Goal: Transaction & Acquisition: Obtain resource

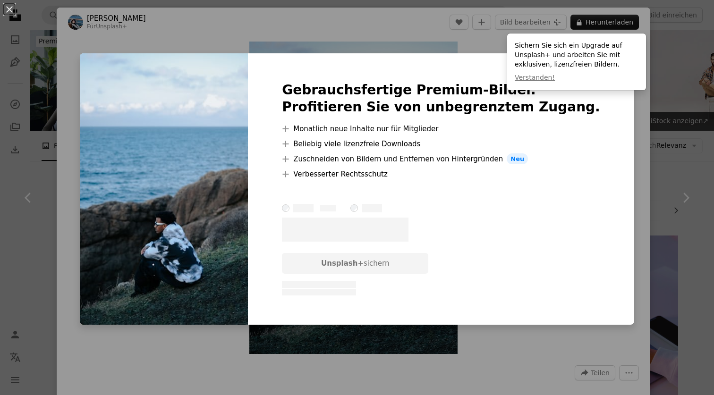
scroll to position [961, 0]
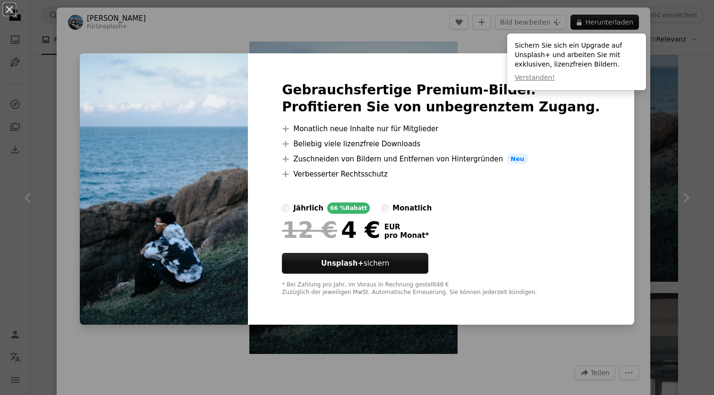
click at [396, 22] on div "An X shape Gebrauchsfertige Premium-Bilder. Profitieren Sie von unbegrenztem Zu…" at bounding box center [357, 197] width 714 height 395
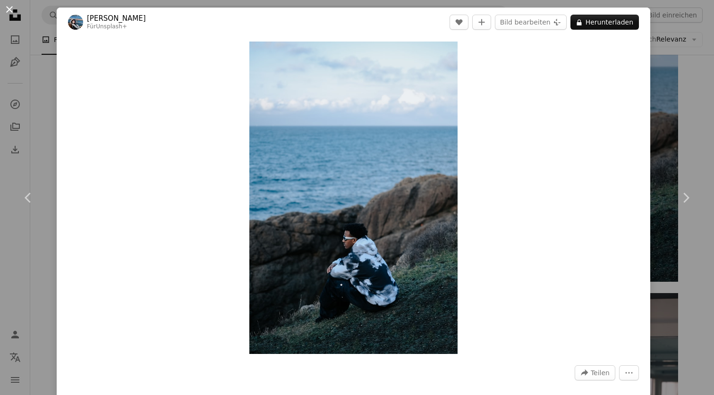
click at [9, 7] on button "An X shape" at bounding box center [9, 9] width 11 height 11
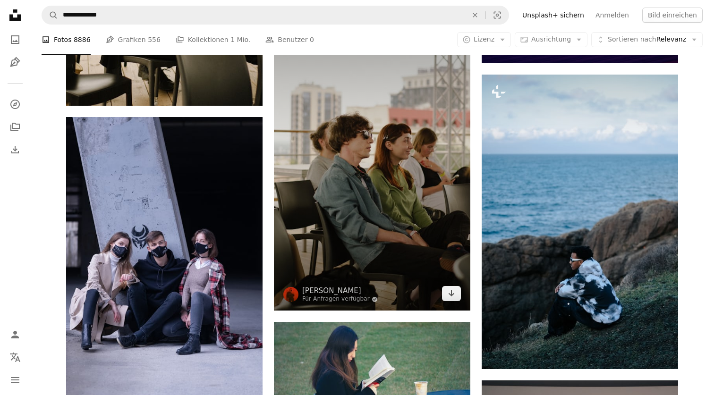
scroll to position [879, 0]
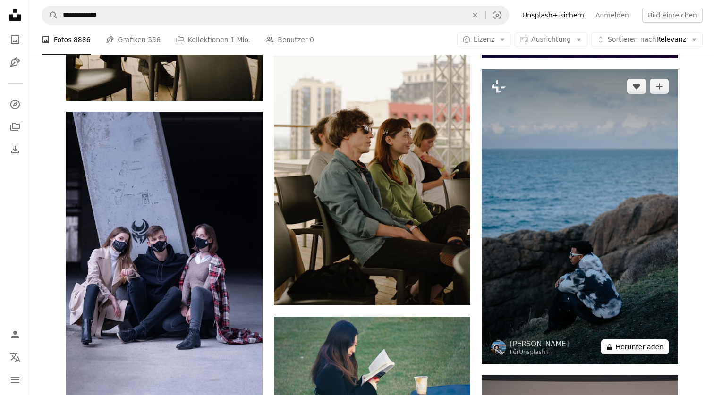
click at [638, 345] on button "A lock Herunterladen" at bounding box center [634, 346] width 67 height 15
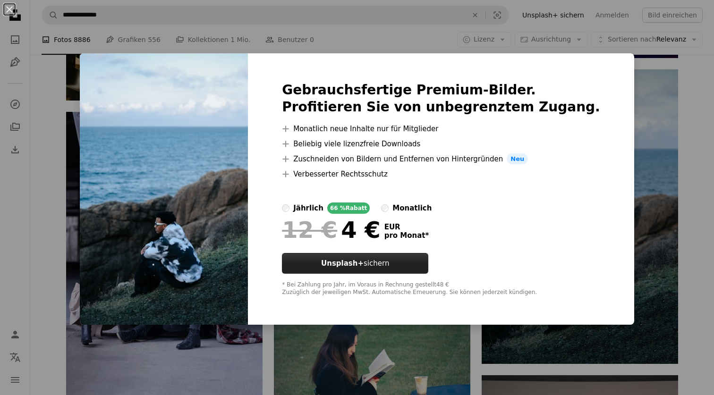
click at [418, 267] on button "Unsplash+ sichern" at bounding box center [355, 263] width 146 height 21
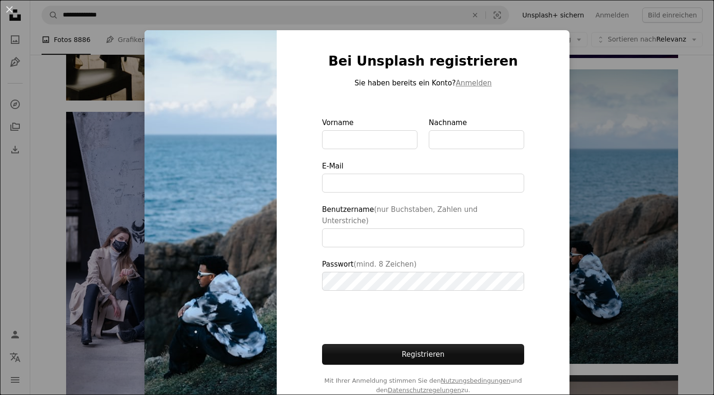
type input "**********"
click at [468, 84] on button "Anmelden" at bounding box center [473, 82] width 36 height 11
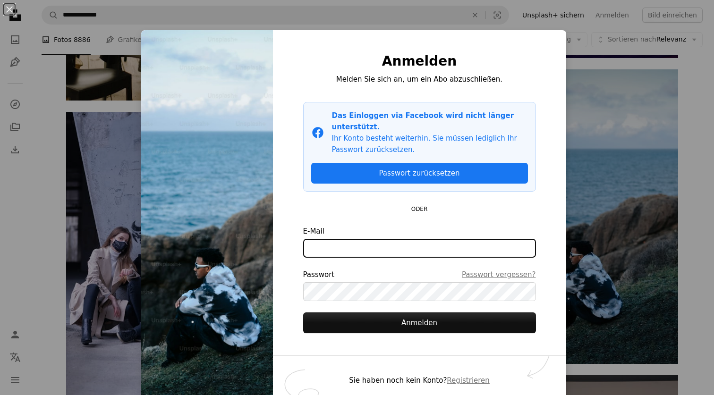
click at [377, 239] on input "E-Mail" at bounding box center [419, 248] width 233 height 19
click at [0, 395] on com-1password-button at bounding box center [0, 395] width 0 height 0
type input "**********"
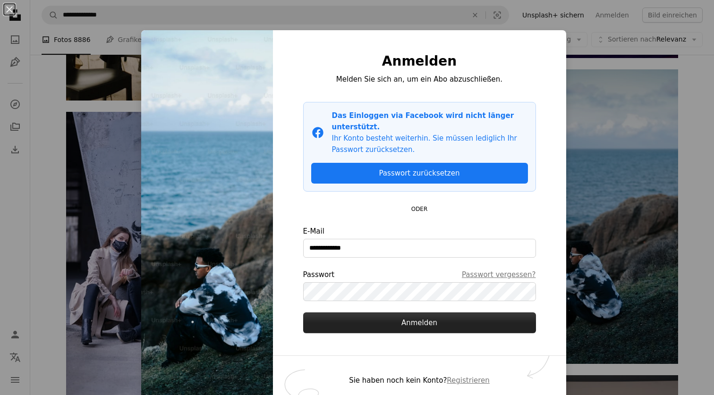
click at [406, 314] on button "Anmelden" at bounding box center [419, 322] width 233 height 21
click at [429, 313] on button "Anmelden" at bounding box center [419, 322] width 233 height 21
click at [422, 312] on button "Anmelden" at bounding box center [419, 322] width 233 height 21
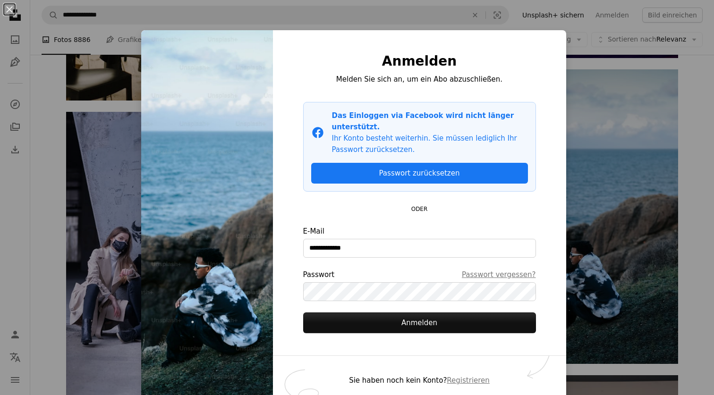
click at [622, 118] on div "**********" at bounding box center [357, 197] width 714 height 395
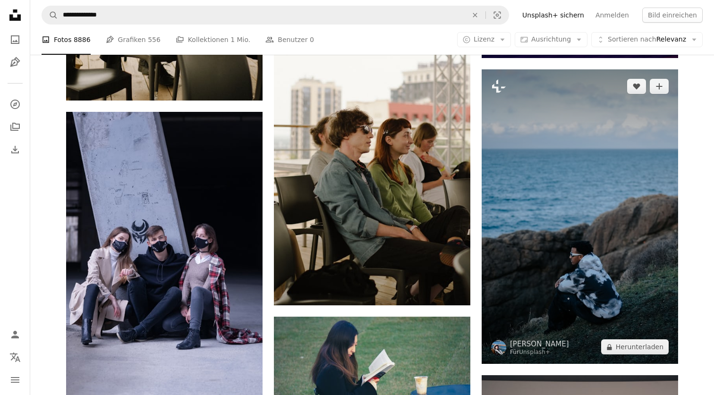
click at [557, 250] on img at bounding box center [579, 216] width 196 height 295
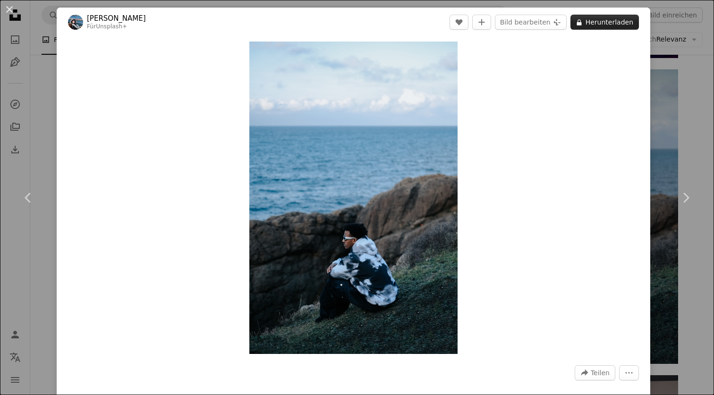
click at [609, 15] on button "A lock Herunterladen" at bounding box center [604, 22] width 68 height 15
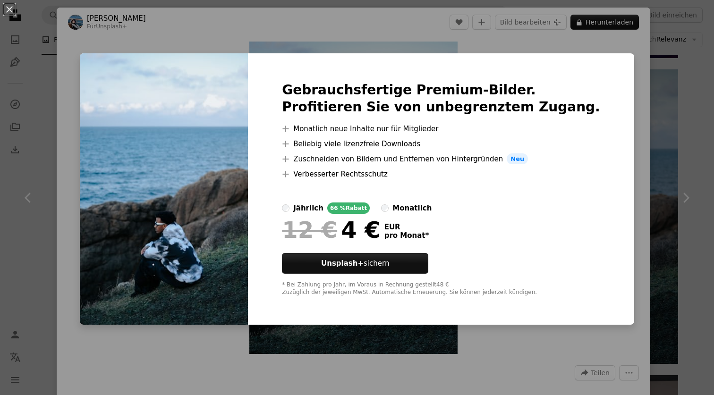
click at [665, 113] on div "An X shape Gebrauchsfertige Premium-Bilder. Profitieren Sie von unbegrenztem Zu…" at bounding box center [357, 197] width 714 height 395
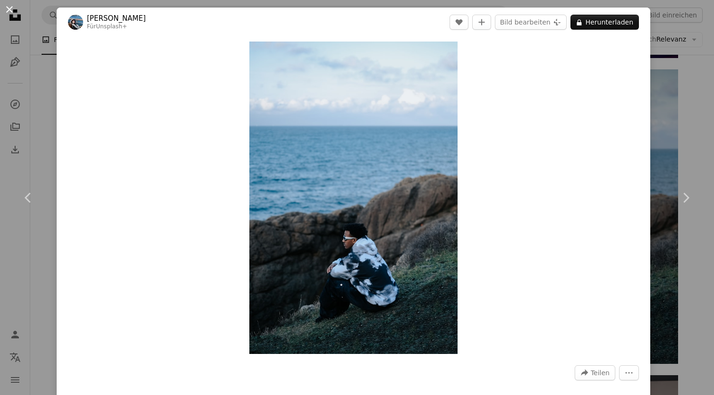
click at [15, 12] on button "An X shape" at bounding box center [9, 9] width 11 height 11
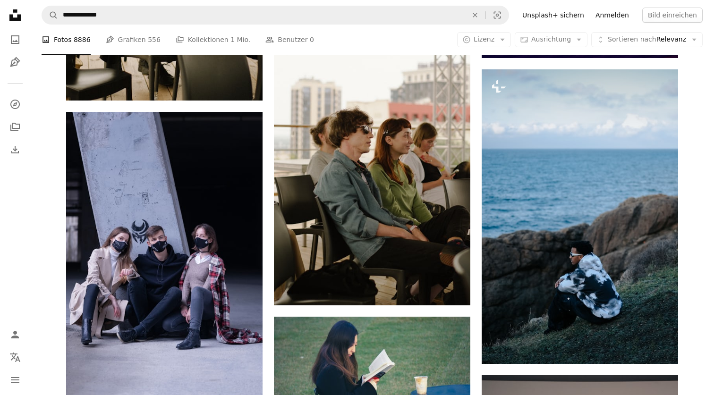
click at [607, 15] on link "Anmelden" at bounding box center [612, 15] width 45 height 15
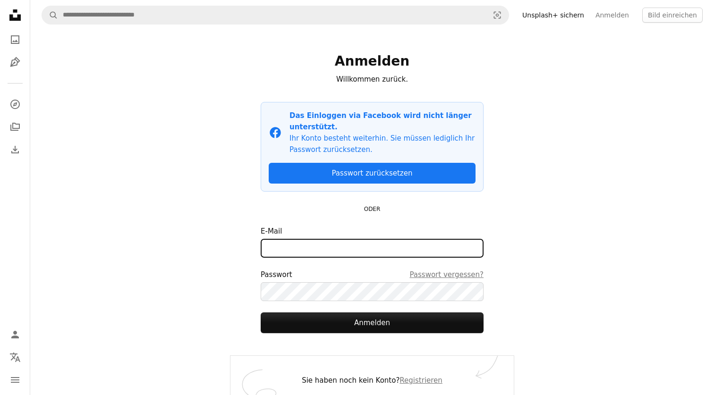
click at [354, 248] on input "E-Mail" at bounding box center [372, 248] width 223 height 19
type input "**********"
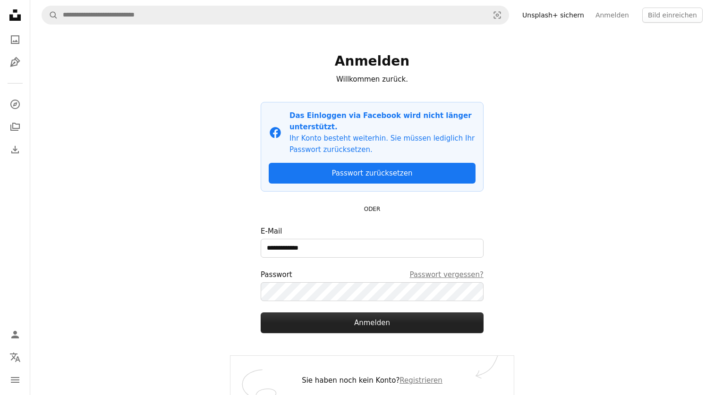
click at [351, 332] on button "Anmelden" at bounding box center [372, 322] width 223 height 21
